Goal: Task Accomplishment & Management: Manage account settings

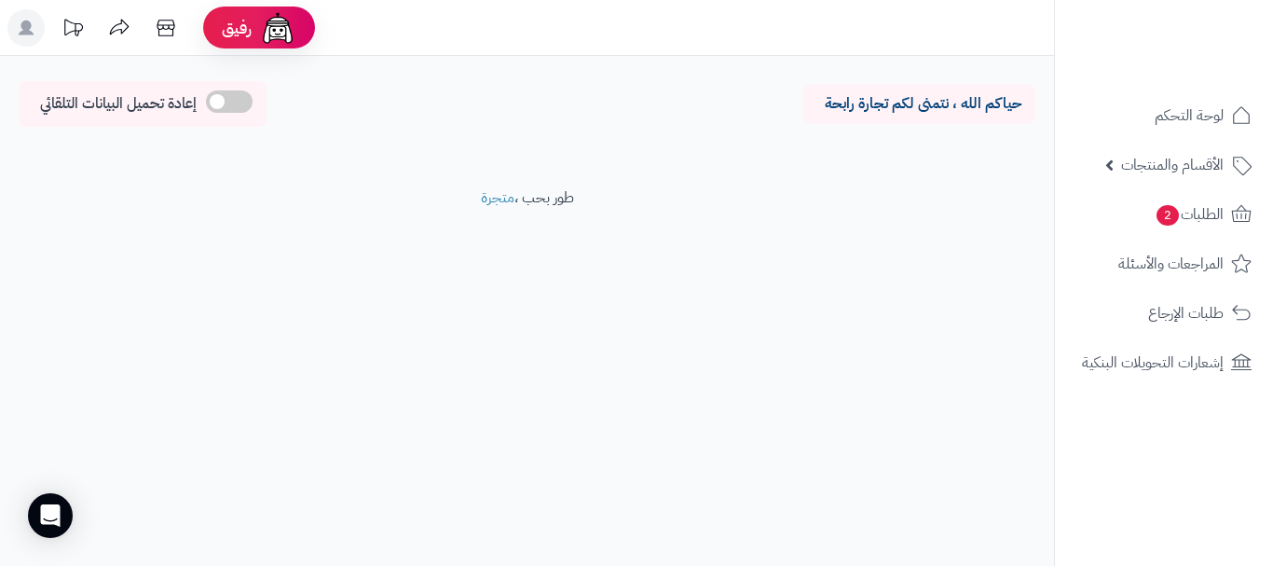
click at [18, 34] on rect at bounding box center [25, 27] width 37 height 37
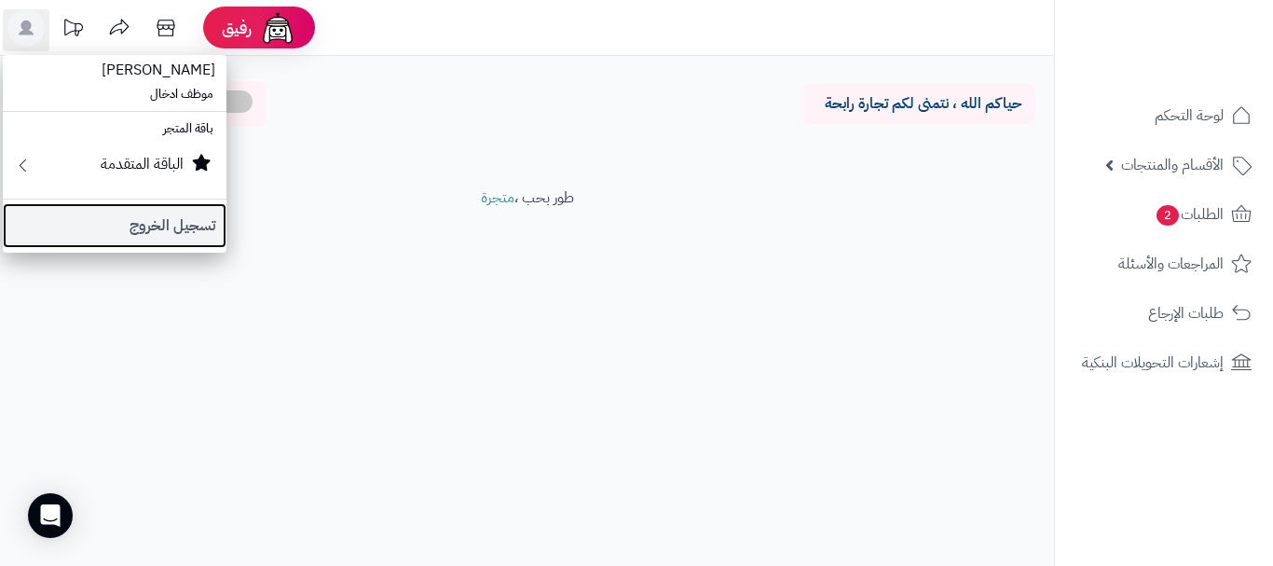
click at [156, 225] on link "تسجيل الخروج" at bounding box center [115, 225] width 224 height 45
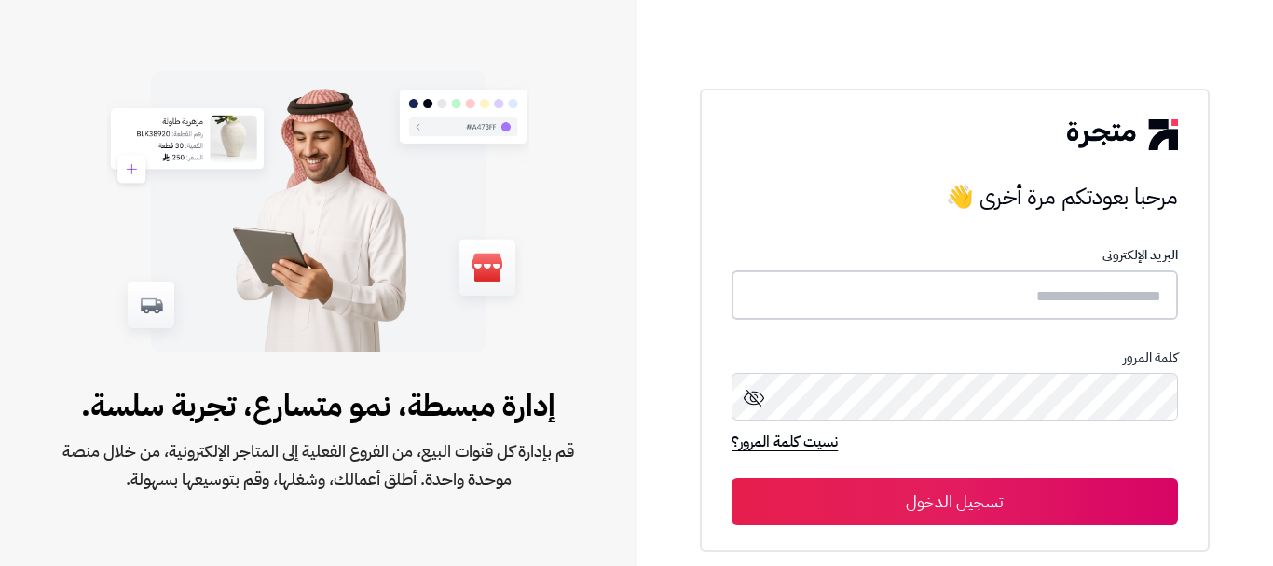
click at [844, 290] on input "text" at bounding box center [953, 294] width 445 height 49
type input "*****"
click at [731, 478] on button "تسجيل الدخول" at bounding box center [953, 501] width 445 height 47
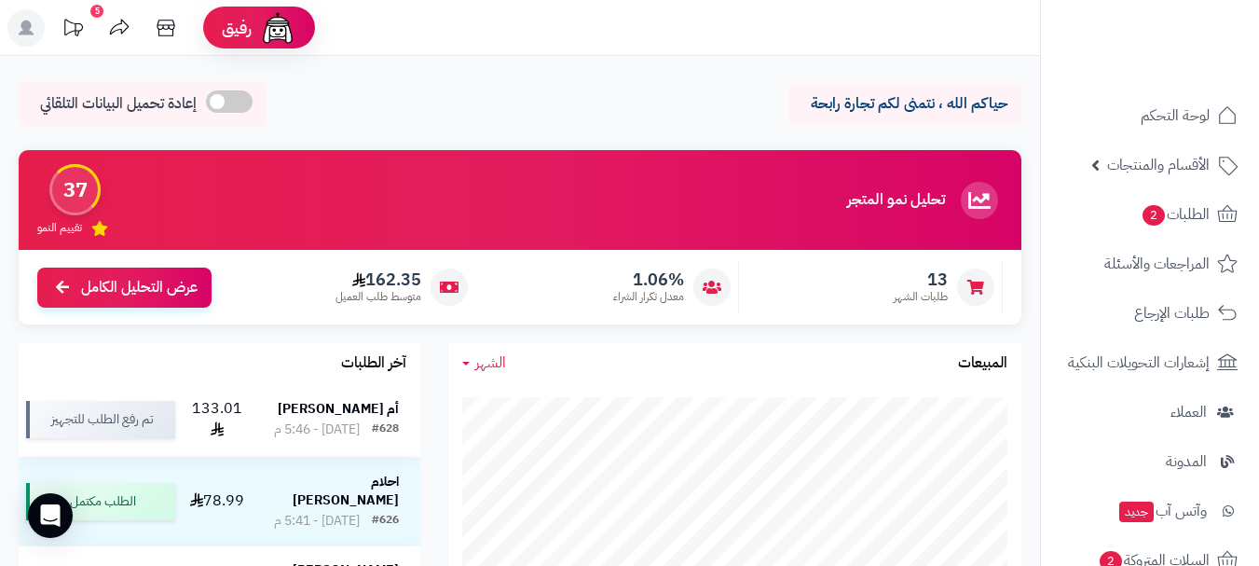
click at [334, 417] on strong "أم عبدالكريم الظفيري" at bounding box center [338, 409] width 121 height 20
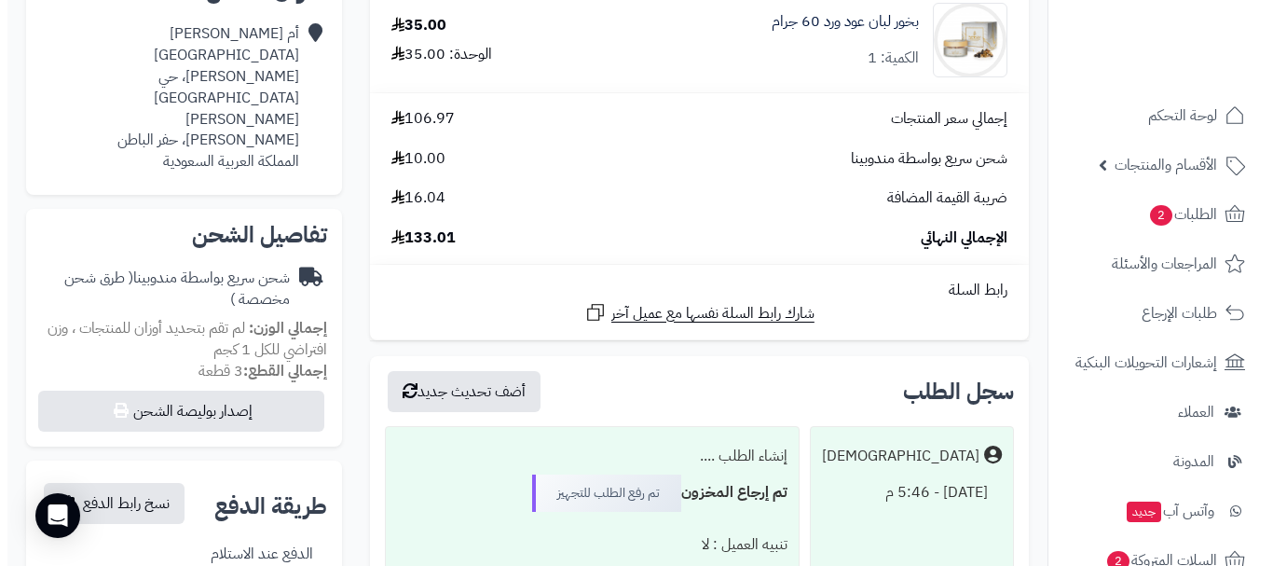
scroll to position [466, 0]
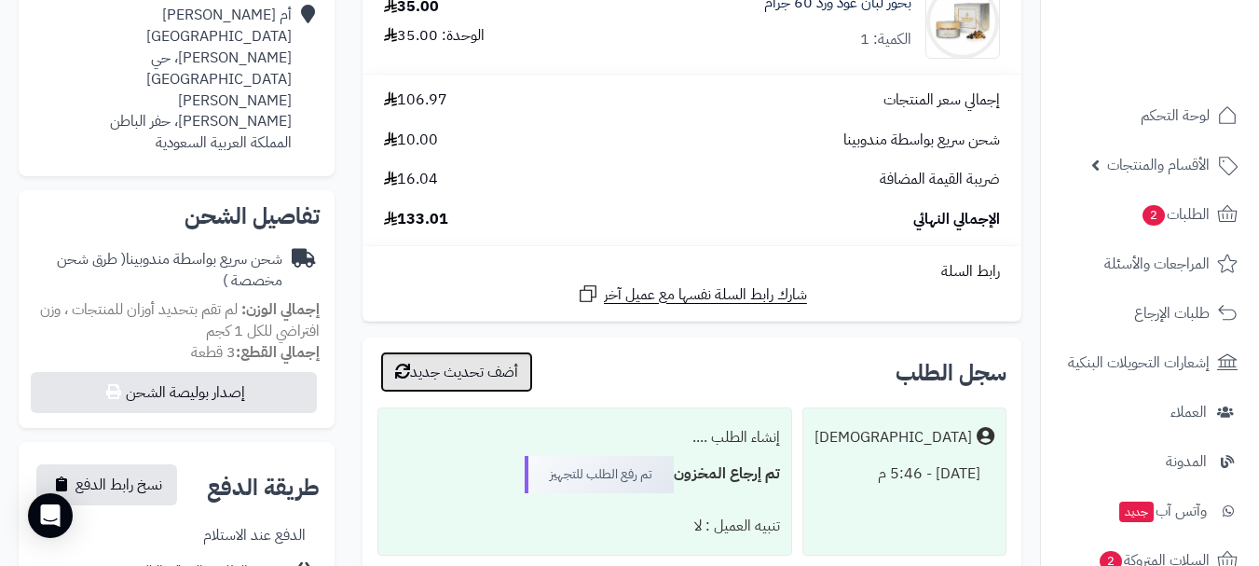
click at [498, 369] on button "أضف تحديث جديد" at bounding box center [456, 371] width 153 height 41
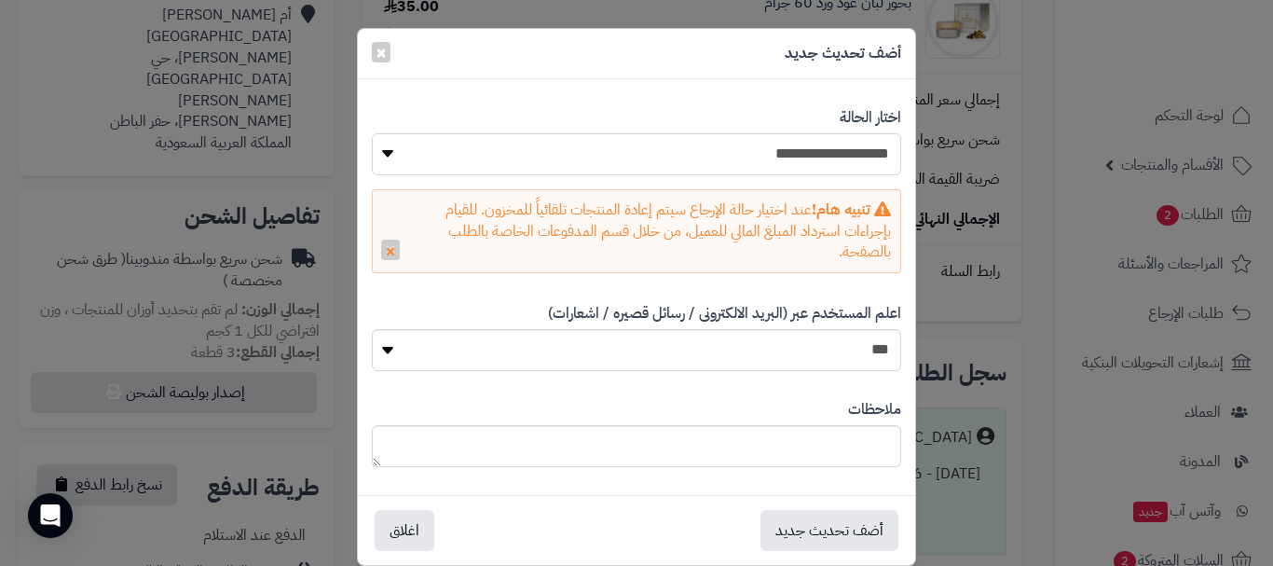
click at [689, 170] on select "**********" at bounding box center [636, 154] width 529 height 42
select select "*"
click at [372, 133] on select "**********" at bounding box center [636, 154] width 529 height 42
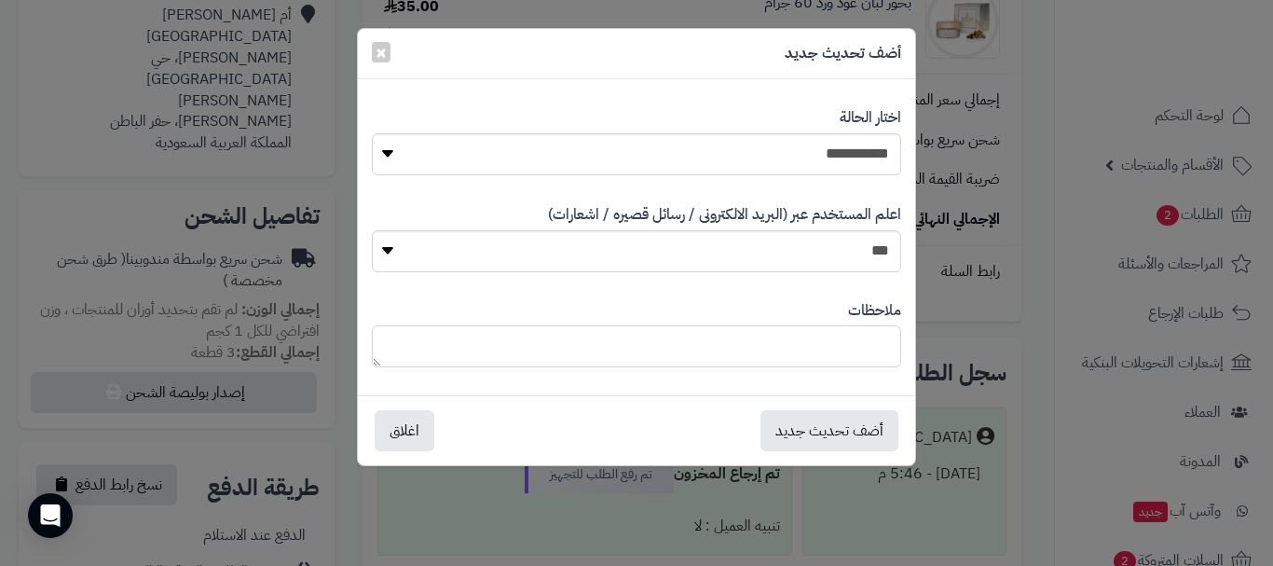
click at [627, 337] on textarea at bounding box center [636, 346] width 529 height 42
type textarea "**********"
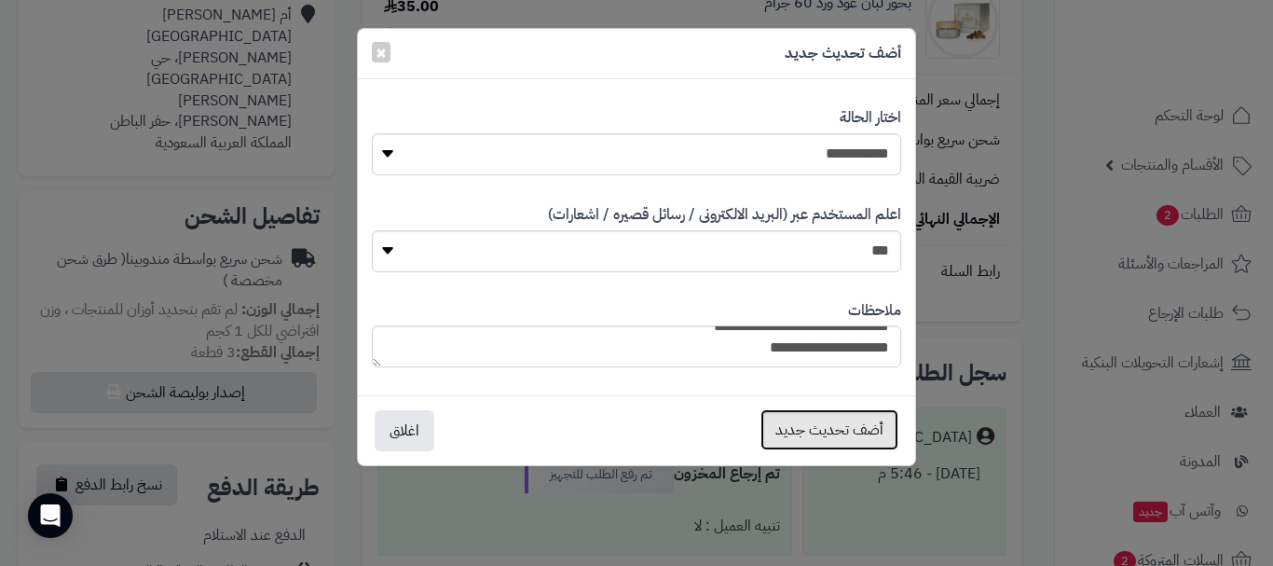
click at [790, 429] on button "أضف تحديث جديد" at bounding box center [829, 429] width 138 height 41
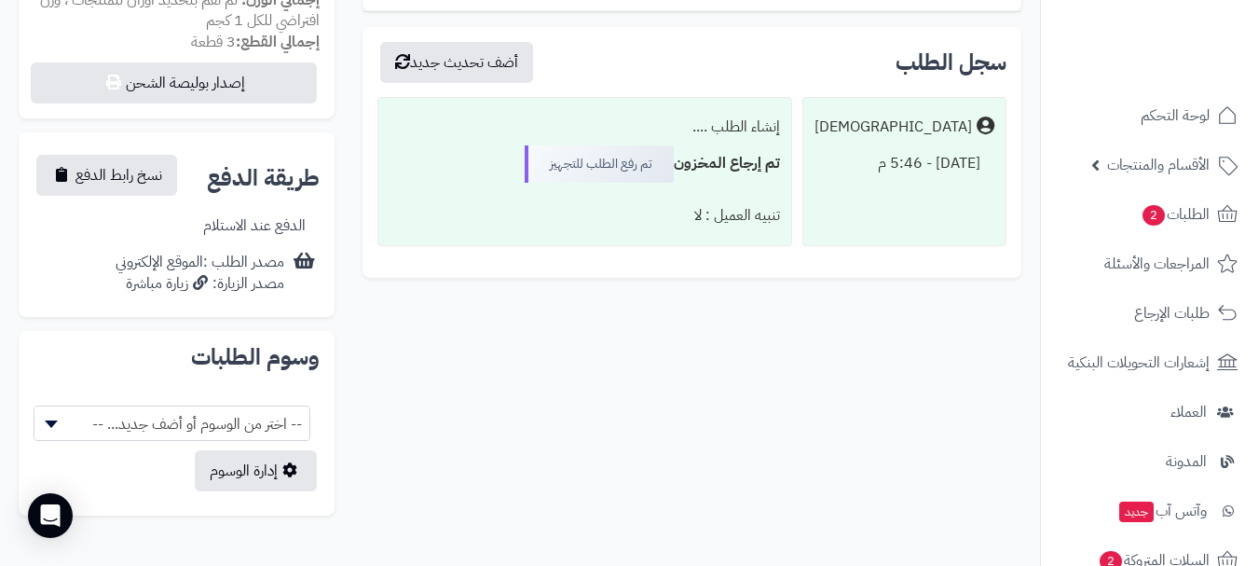
scroll to position [866, 0]
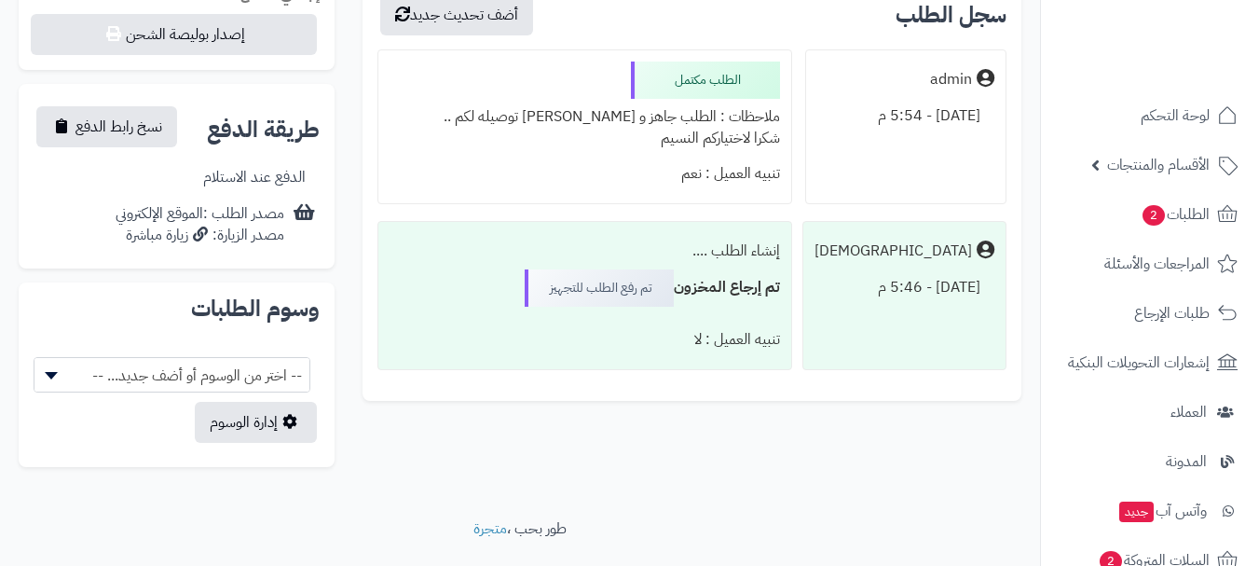
scroll to position [888, 0]
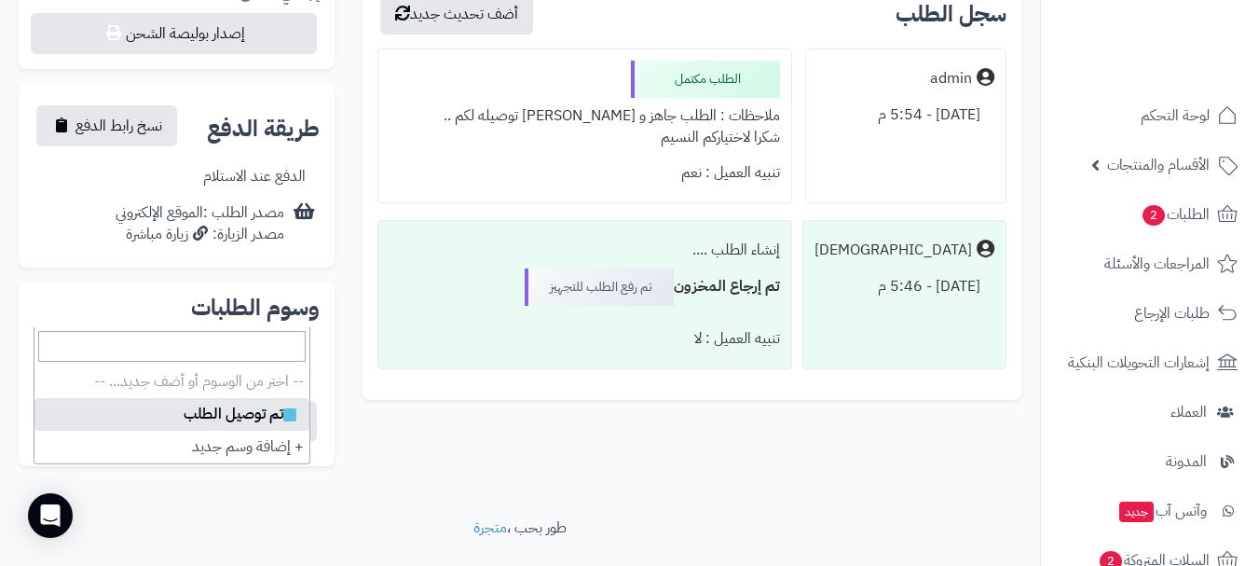
select select
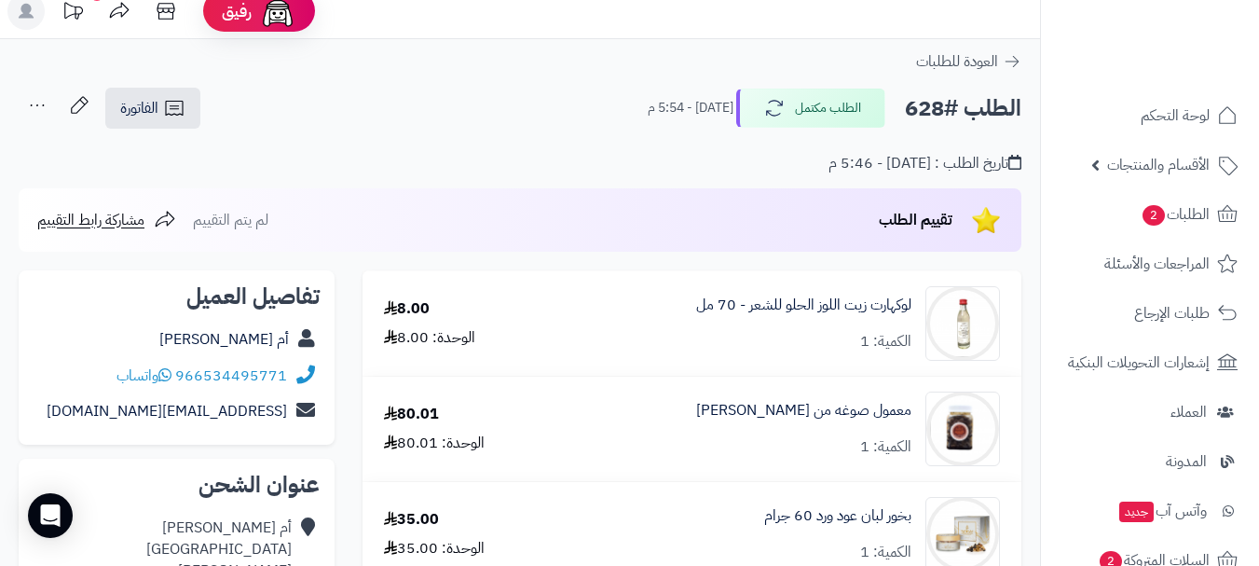
scroll to position [0, 0]
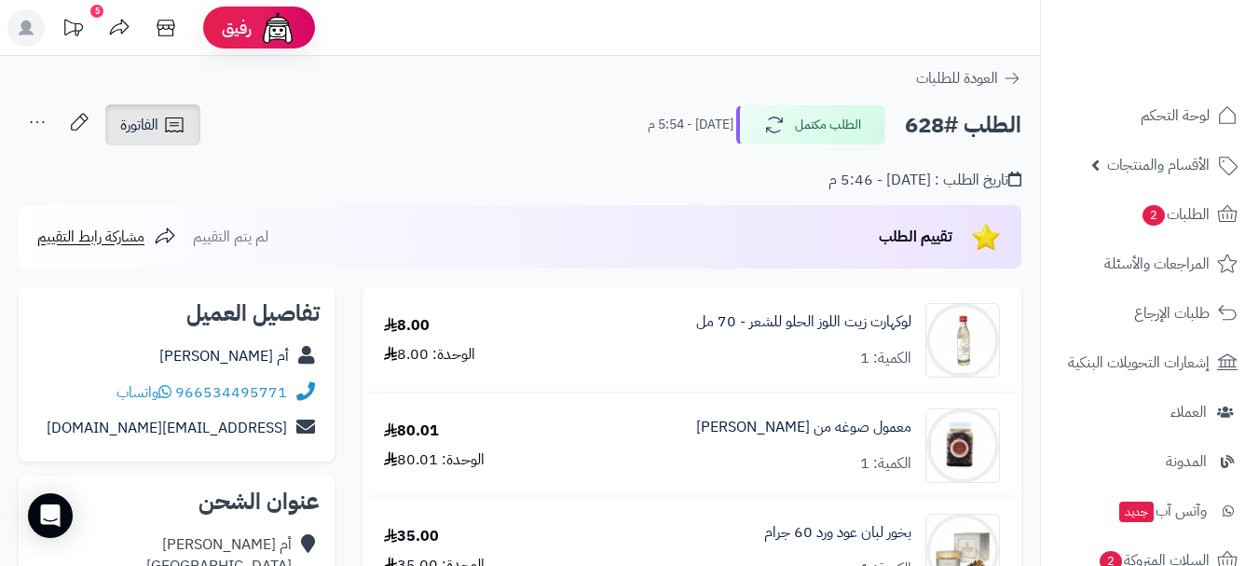
click at [152, 115] on span "الفاتورة" at bounding box center [139, 125] width 38 height 22
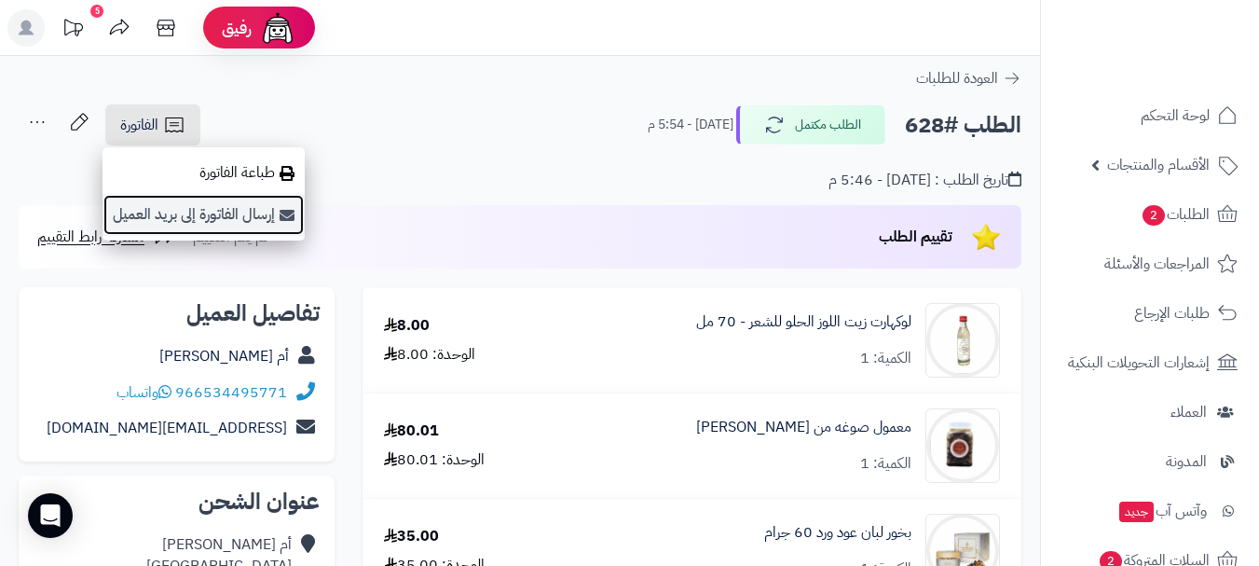
click at [229, 195] on link "إرسال الفاتورة إلى بريد العميل" at bounding box center [203, 215] width 202 height 42
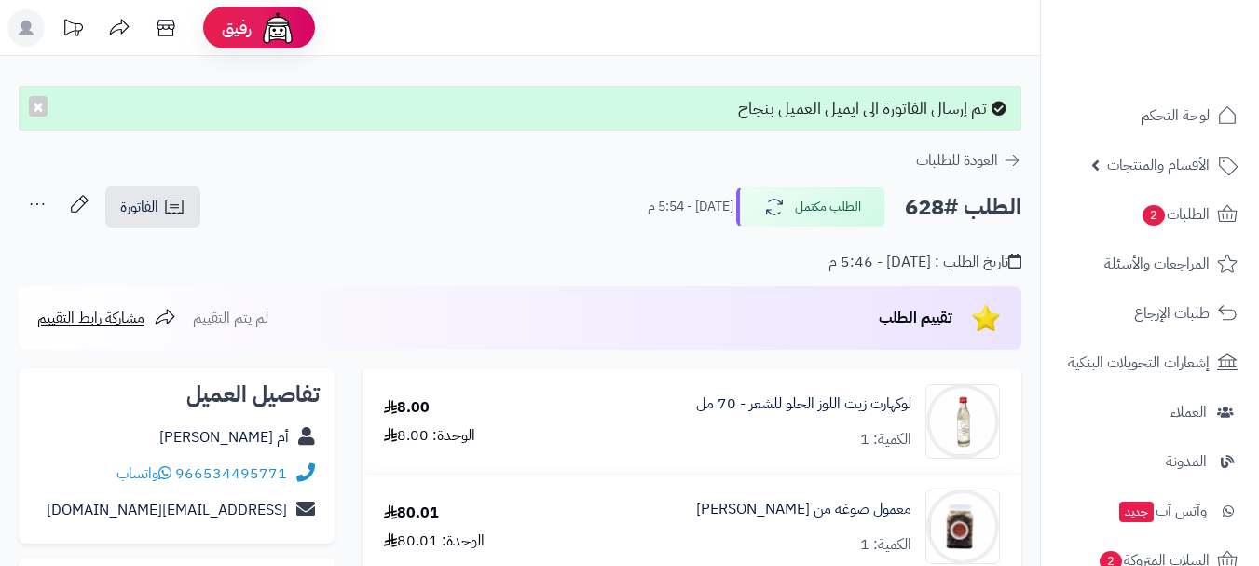
click at [165, 202] on icon at bounding box center [174, 207] width 22 height 22
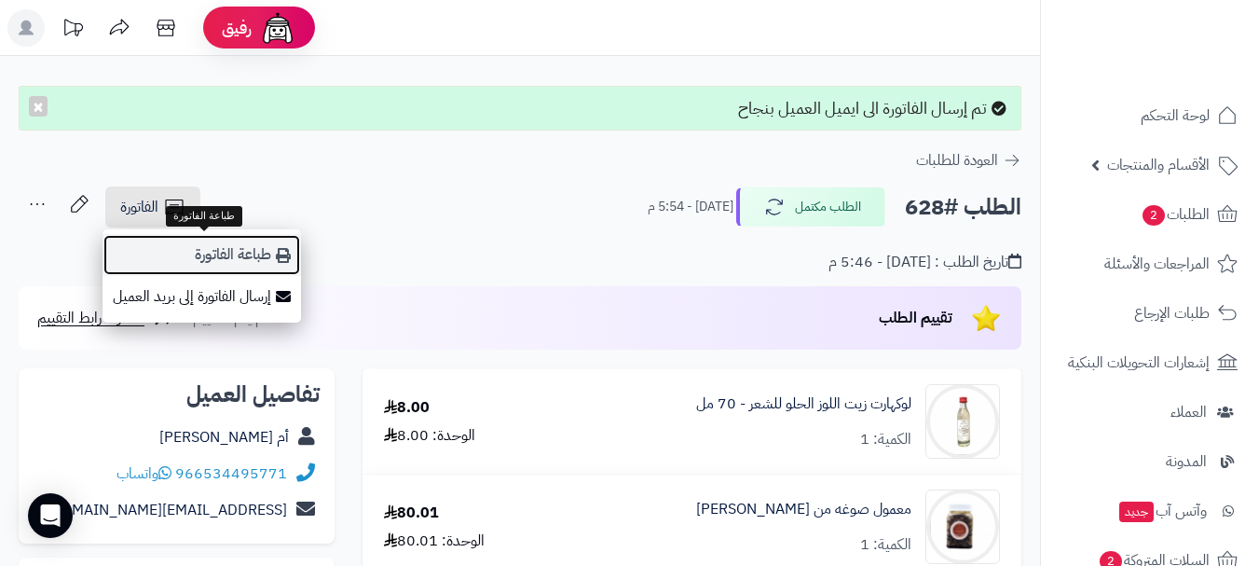
click at [187, 239] on link "طباعة الفاتورة" at bounding box center [201, 255] width 198 height 42
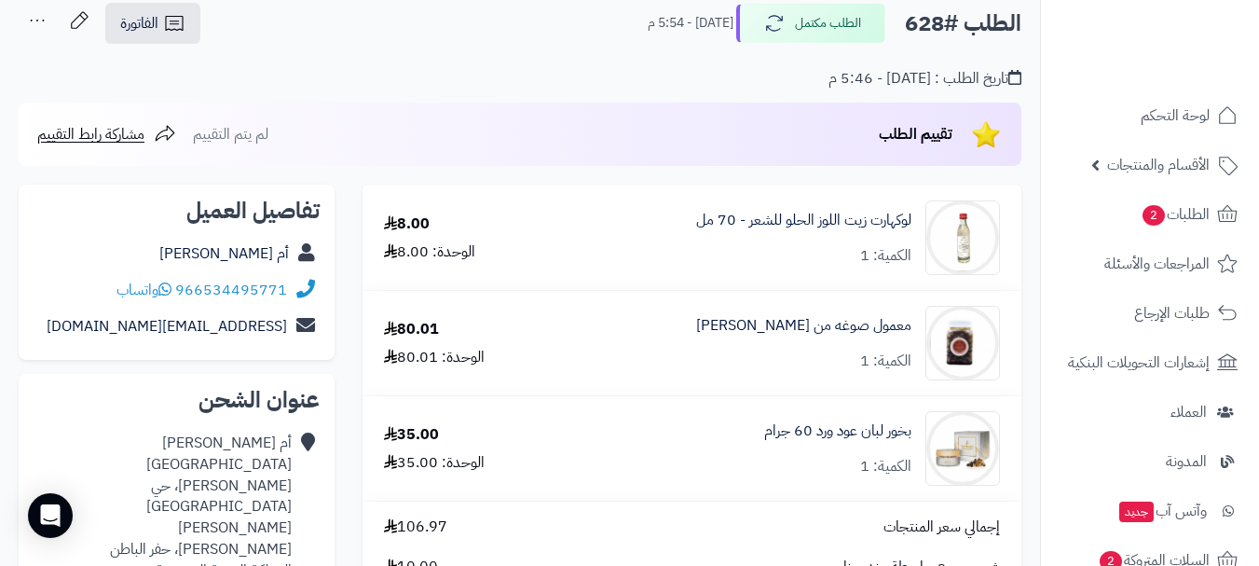
scroll to position [143, 0]
